Goal: Register for event/course

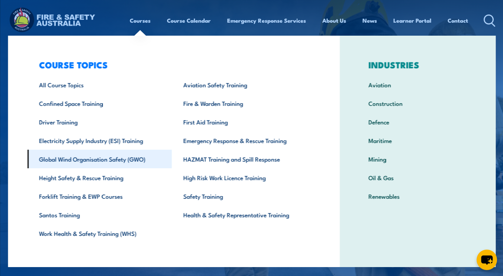
click at [103, 155] on link "Global Wind Organisation Safety (GWO)" at bounding box center [99, 159] width 144 height 19
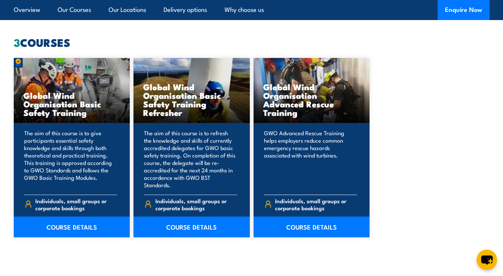
scroll to position [656, 0]
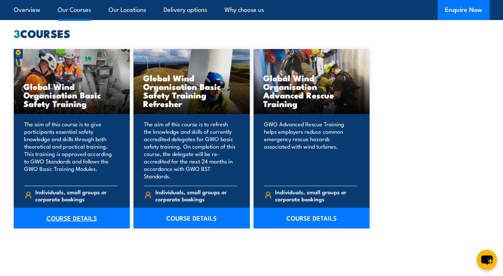
click at [54, 218] on link "COURSE DETAILS" at bounding box center [72, 218] width 116 height 21
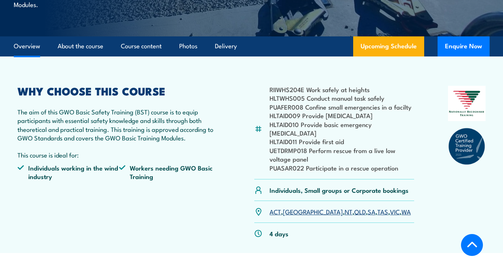
scroll to position [201, 0]
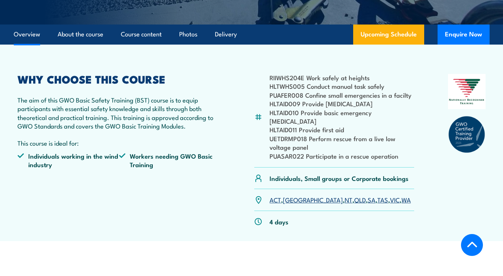
click at [367, 195] on link "SA" at bounding box center [371, 199] width 8 height 9
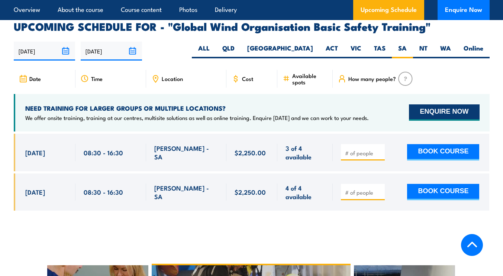
scroll to position [1194, 0]
